Goal: Information Seeking & Learning: Learn about a topic

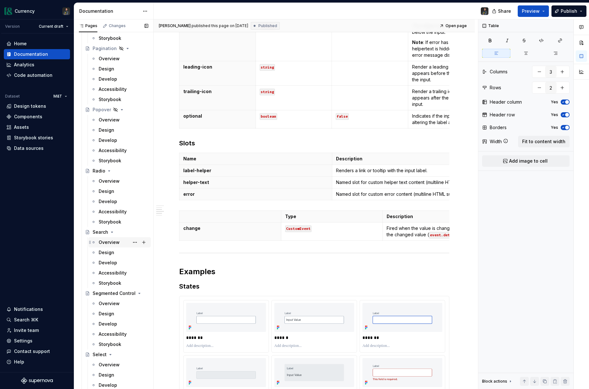
scroll to position [1990, 0]
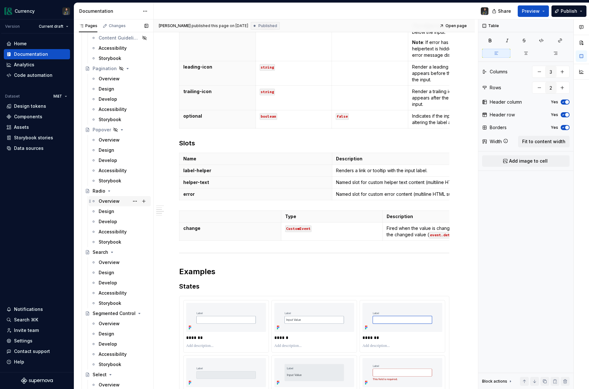
click at [102, 203] on div "Overview" at bounding box center [109, 201] width 21 height 6
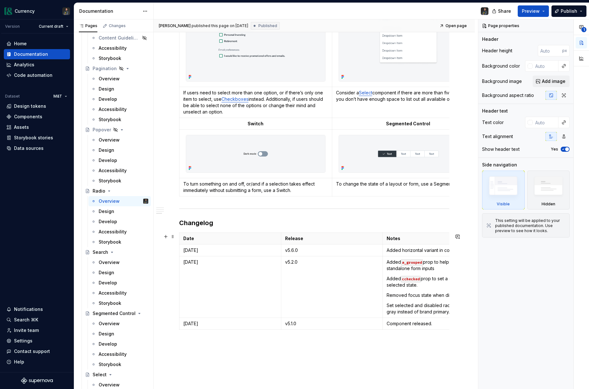
scroll to position [588, 0]
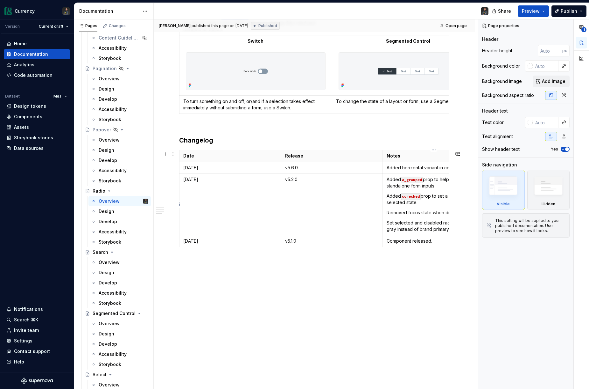
type textarea "*"
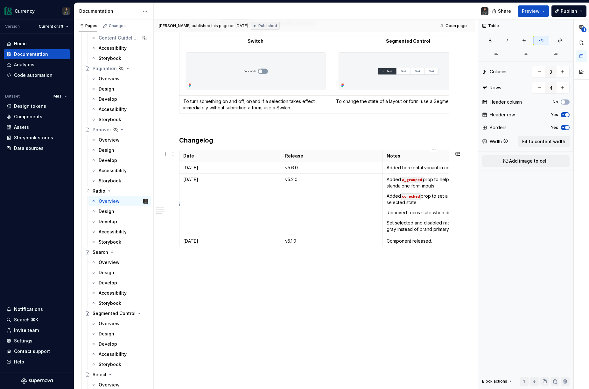
click at [405, 196] on code "cchecked" at bounding box center [411, 196] width 20 height 7
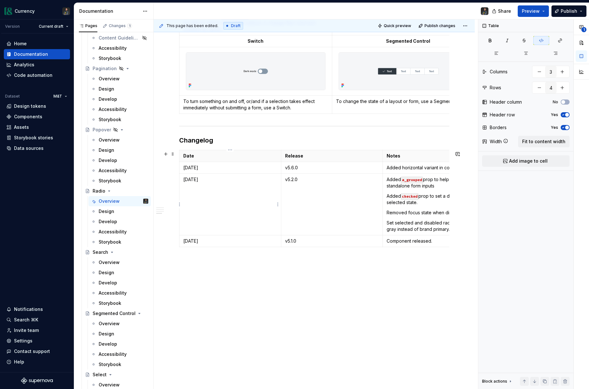
click at [251, 190] on td "[DATE]" at bounding box center [231, 203] width 102 height 61
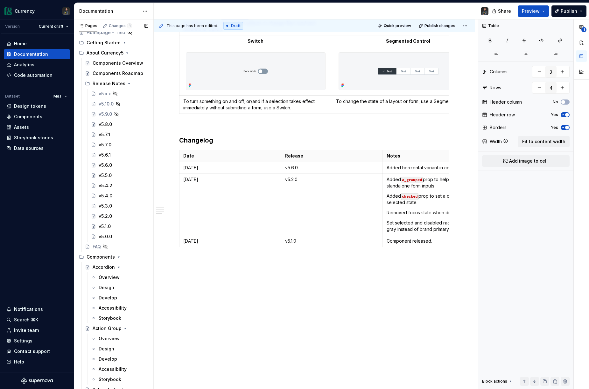
scroll to position [0, 0]
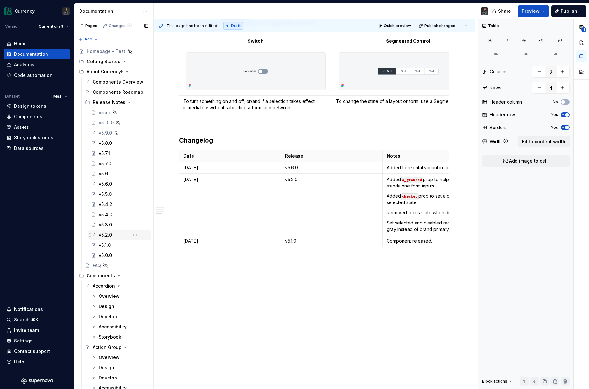
click at [108, 235] on div "v5.2.0" at bounding box center [105, 235] width 13 height 6
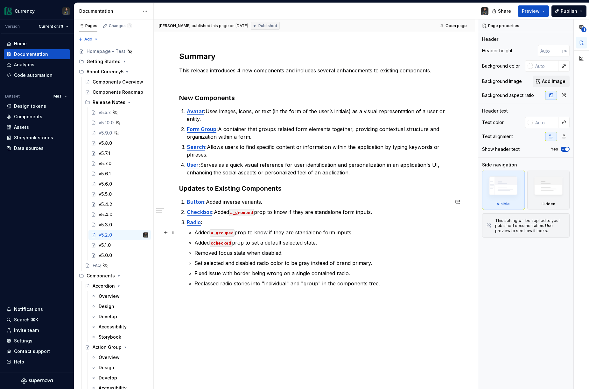
scroll to position [73, 0]
click at [216, 244] on code "cchecked" at bounding box center [221, 242] width 22 height 7
type textarea "*"
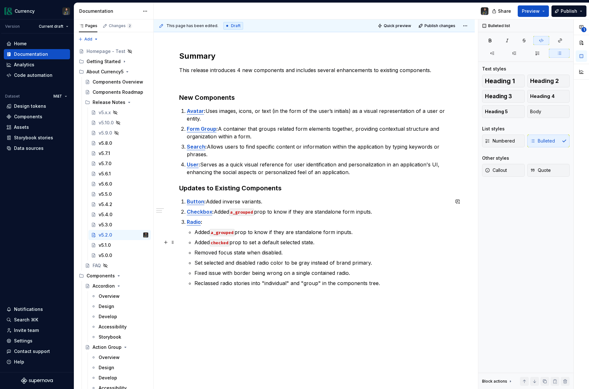
drag, startPoint x: 288, startPoint y: 242, endPoint x: 320, endPoint y: 254, distance: 34.1
click at [289, 243] on p "Added checked prop to set a default selected state." at bounding box center [322, 242] width 255 height 8
type textarea "*"
